Goal: Use online tool/utility

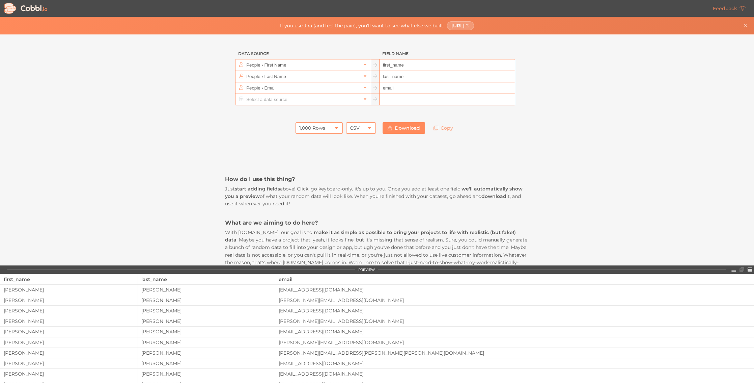
click at [354, 127] on div "CSV" at bounding box center [355, 127] width 10 height 11
click at [358, 147] on li "JSON" at bounding box center [359, 150] width 29 height 11
click at [324, 127] on div "1,000 Rows" at bounding box center [319, 127] width 47 height 11
click at [316, 140] on li "10 Rows" at bounding box center [317, 139] width 47 height 11
click at [382, 154] on div "How do I use this thing? Just start adding fields above! Click, go keyboard-onl…" at bounding box center [377, 348] width 304 height 422
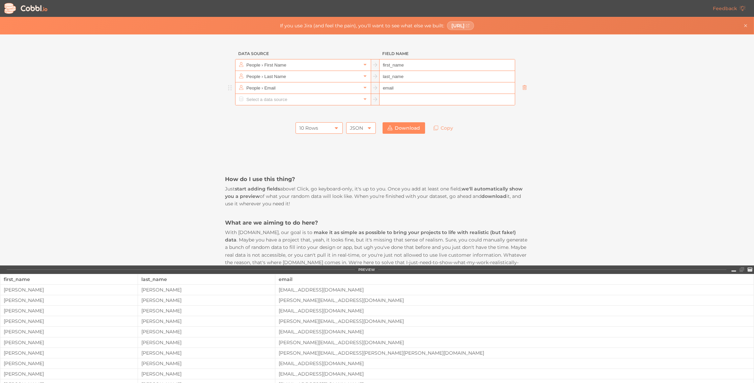
click at [524, 89] on icon at bounding box center [525, 87] width 4 height 5
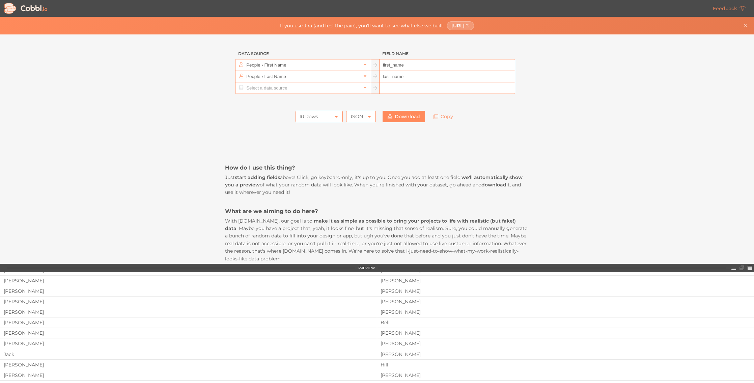
scroll to position [161, 0]
click at [440, 117] on link "Copy" at bounding box center [444, 116] width 30 height 11
click at [351, 119] on div "JSON" at bounding box center [356, 116] width 13 height 11
click at [359, 149] on li "JSONL" at bounding box center [359, 150] width 29 height 11
click at [358, 165] on h3 "How do I use this thing?" at bounding box center [377, 167] width 304 height 7
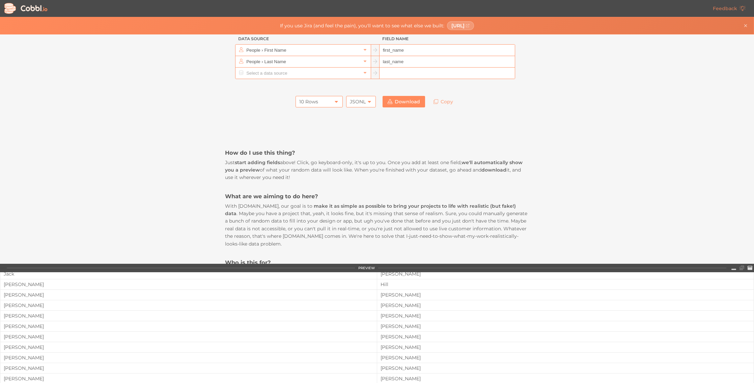
scroll to position [0, 0]
